Goal: Task Accomplishment & Management: Use online tool/utility

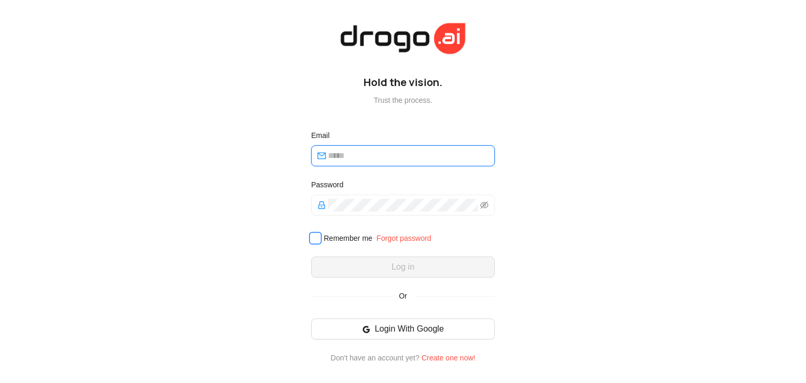
type input "**********"
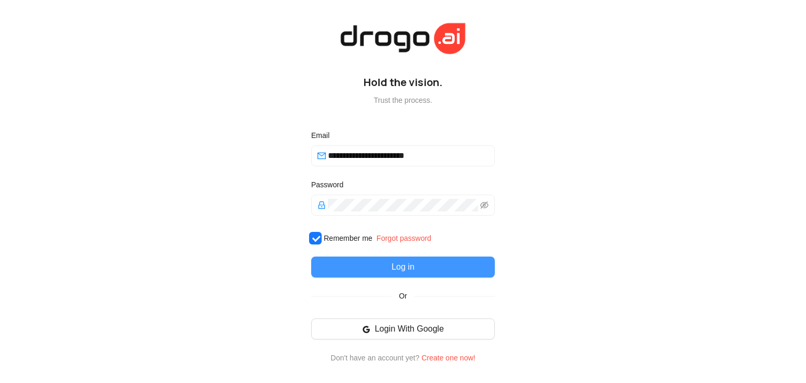
click at [361, 269] on button "Log in" at bounding box center [403, 266] width 184 height 21
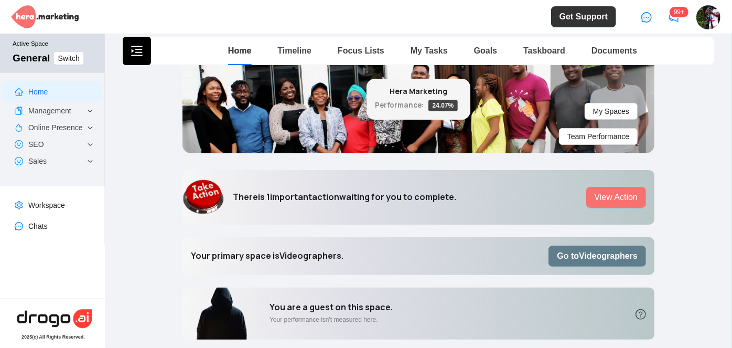
scroll to position [190, 0]
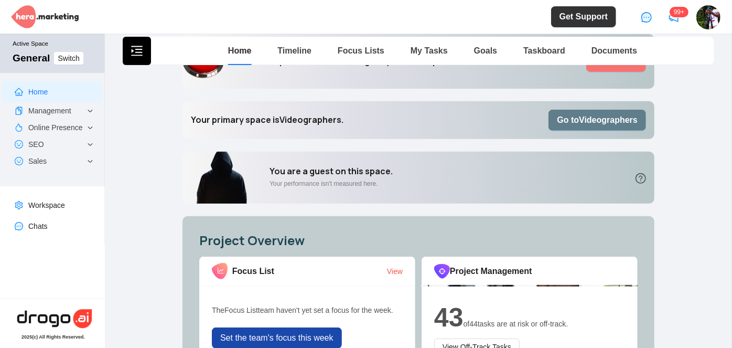
click at [625, 120] on b "Go to Videographers" at bounding box center [597, 119] width 81 height 9
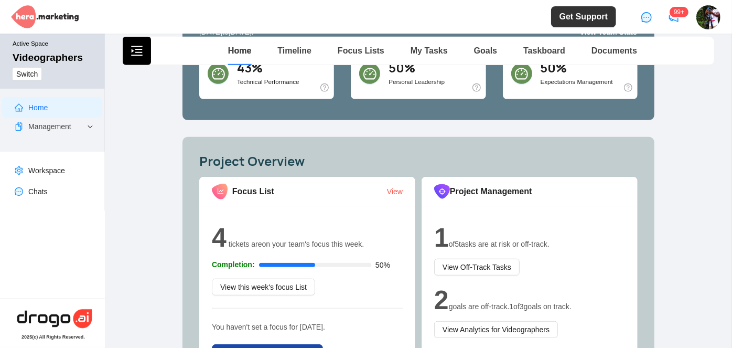
scroll to position [334, 0]
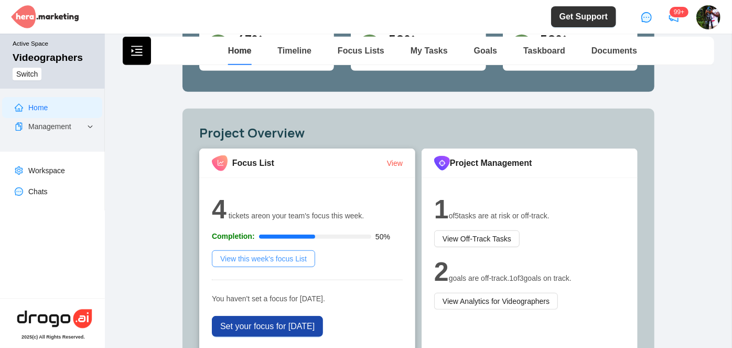
click at [269, 256] on span "View this week's focus List" at bounding box center [263, 259] width 87 height 12
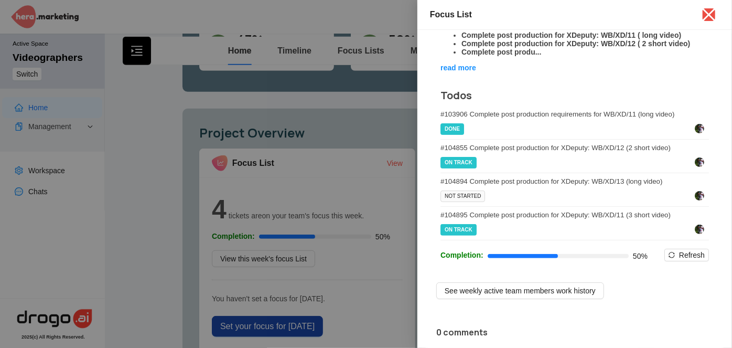
scroll to position [143, 0]
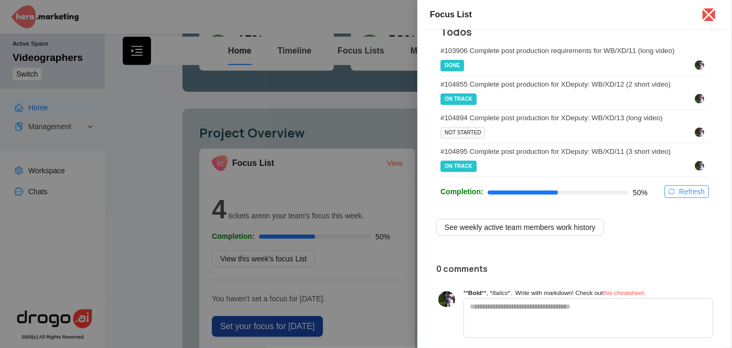
click at [683, 197] on span "Refresh" at bounding box center [692, 192] width 26 height 12
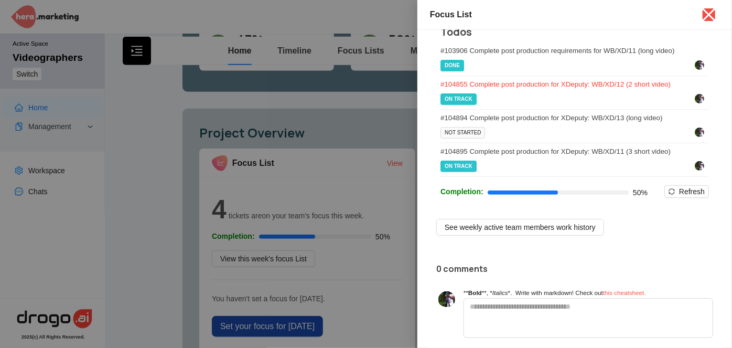
click at [584, 88] on div "# 104855 Complete post production for XDeputy: WB/XD/12 (2 short video)" at bounding box center [575, 84] width 269 height 8
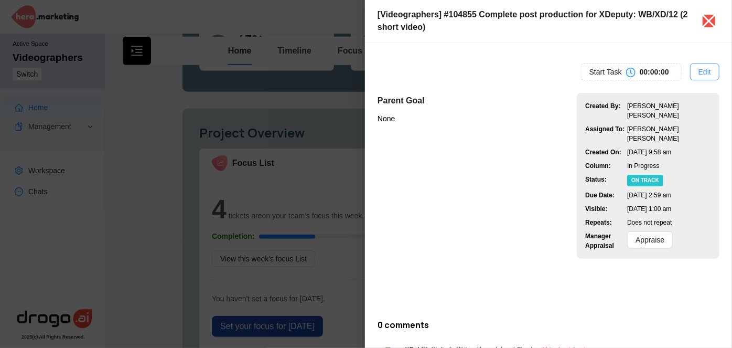
drag, startPoint x: 702, startPoint y: 63, endPoint x: 697, endPoint y: 70, distance: 8.7
click at [697, 70] on button "Edit" at bounding box center [704, 71] width 29 height 17
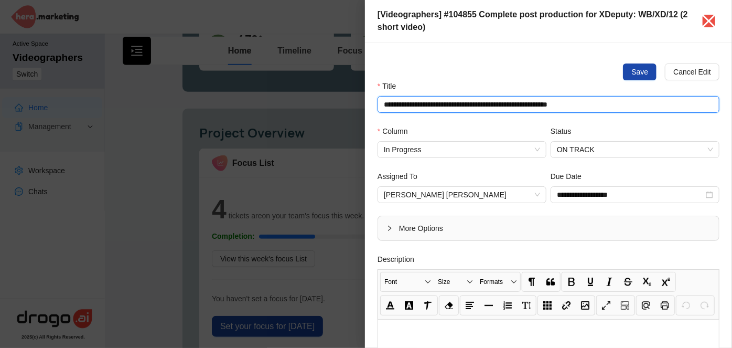
click at [587, 106] on input "**********" at bounding box center [549, 104] width 342 height 17
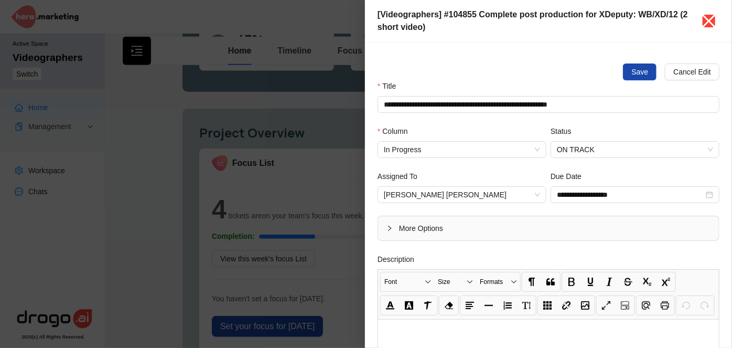
click at [714, 19] on icon "close" at bounding box center [709, 21] width 17 height 17
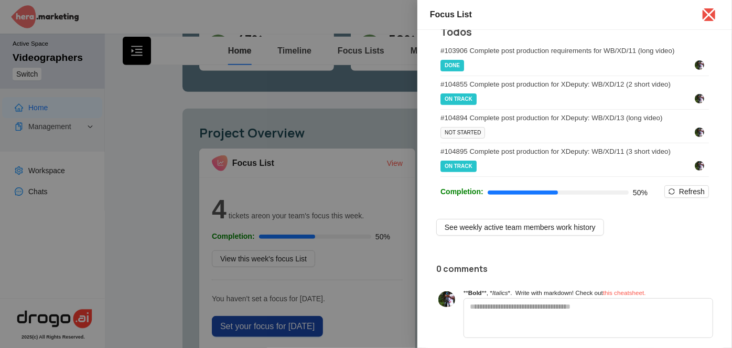
click at [330, 314] on div at bounding box center [366, 174] width 732 height 348
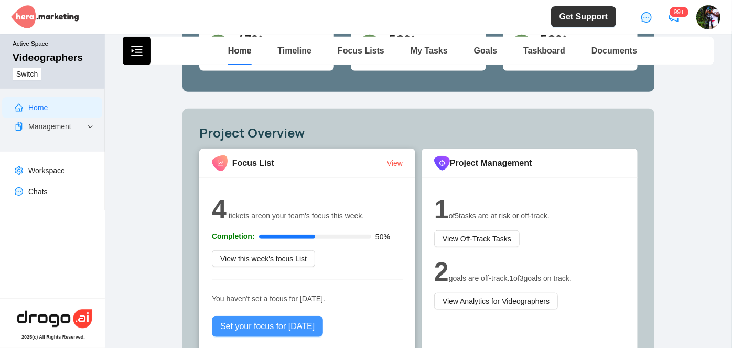
click at [277, 329] on span "Set your focus for [DATE]" at bounding box center [267, 326] width 94 height 13
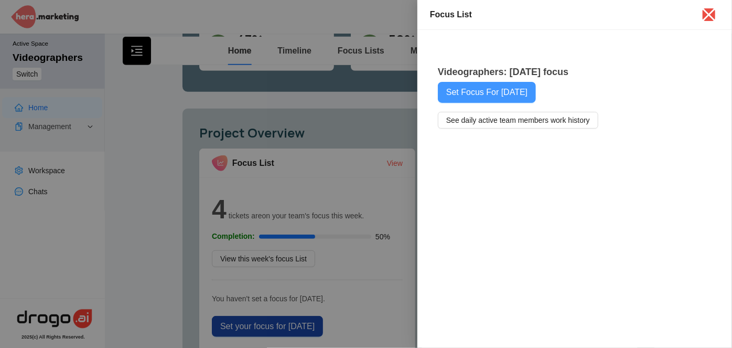
click at [494, 90] on span "Set Focus For [DATE]" at bounding box center [486, 92] width 81 height 13
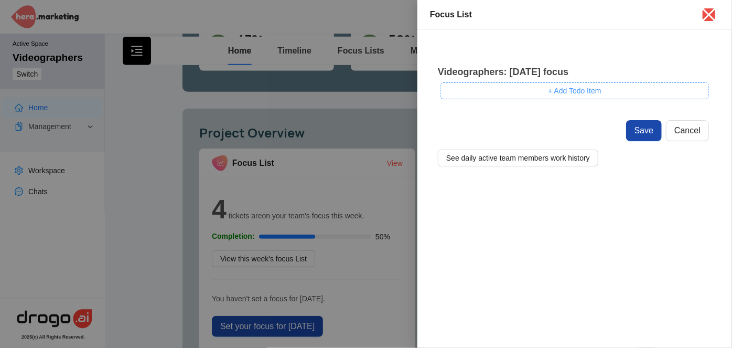
click at [499, 95] on button "+ Add Todo Item" at bounding box center [575, 90] width 269 height 17
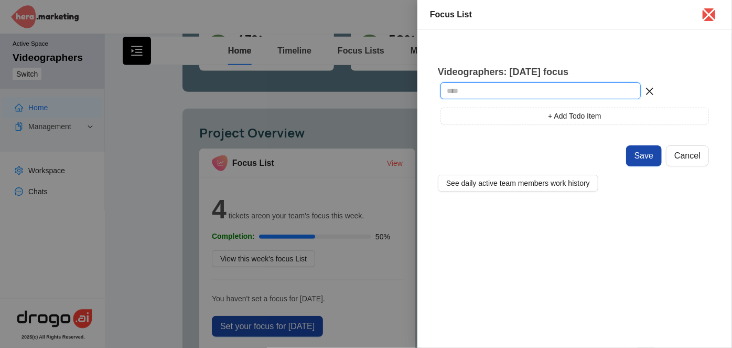
click at [496, 95] on input "text" at bounding box center [541, 90] width 200 height 17
paste input "**********"
type input "**********"
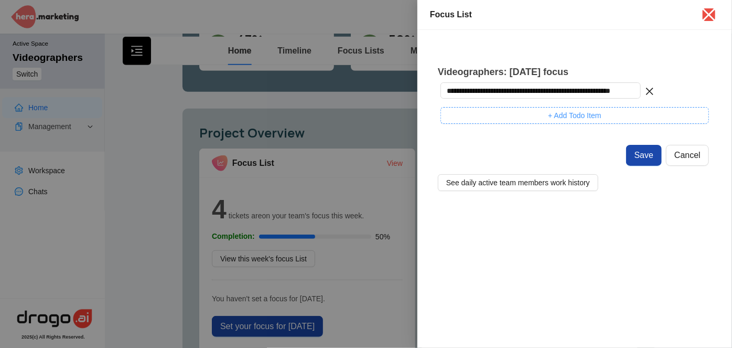
scroll to position [0, 0]
click at [592, 121] on span "+ Add Todo Item" at bounding box center [574, 116] width 53 height 12
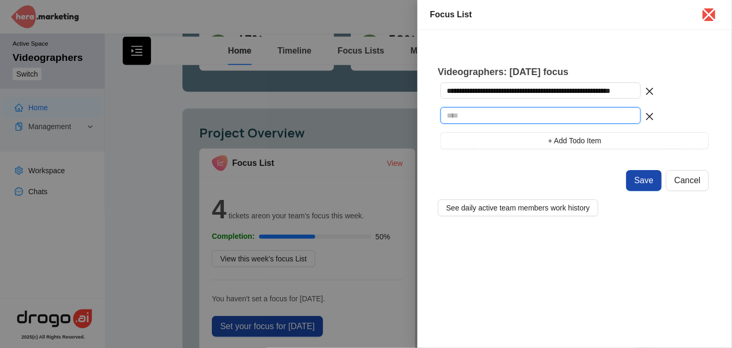
click at [563, 119] on input "text" at bounding box center [541, 115] width 200 height 17
click at [586, 117] on input "text" at bounding box center [541, 115] width 200 height 17
click at [715, 99] on div "**********" at bounding box center [575, 138] width 291 height 171
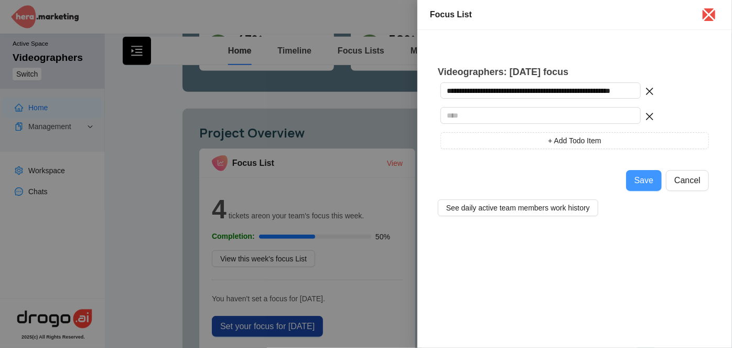
click at [640, 183] on span "Save" at bounding box center [644, 180] width 19 height 13
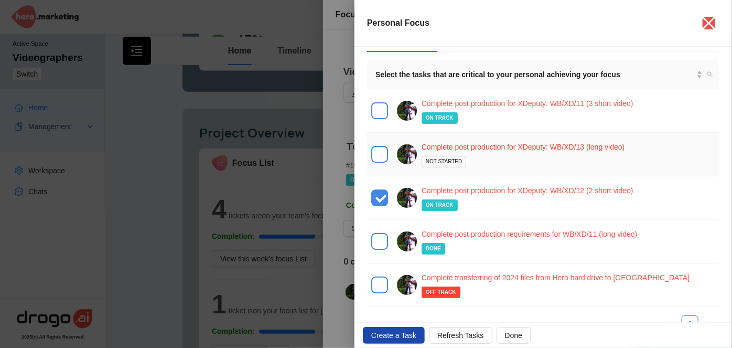
scroll to position [47, 0]
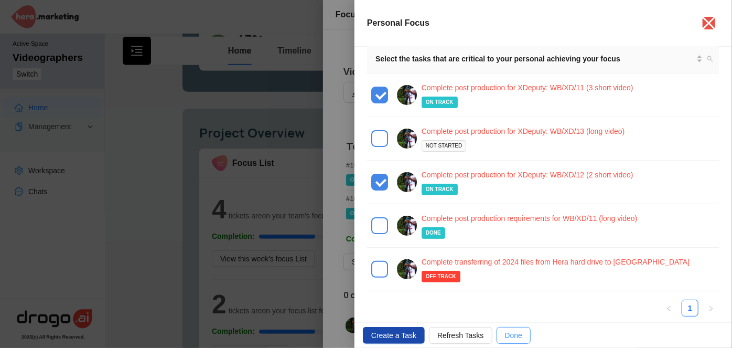
click at [506, 333] on span "Done" at bounding box center [513, 335] width 17 height 12
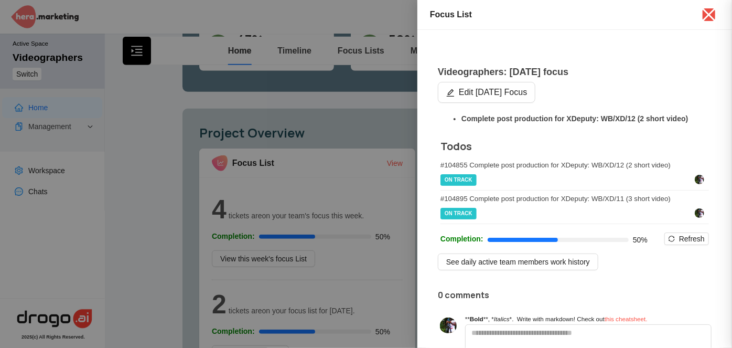
scroll to position [0, 0]
click at [672, 245] on button "Refresh" at bounding box center [686, 238] width 45 height 13
click at [710, 17] on icon "close" at bounding box center [709, 14] width 17 height 17
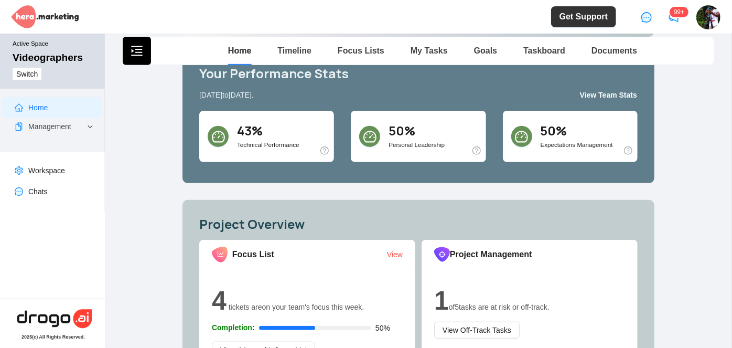
scroll to position [238, 0]
